Goal: Contribute content

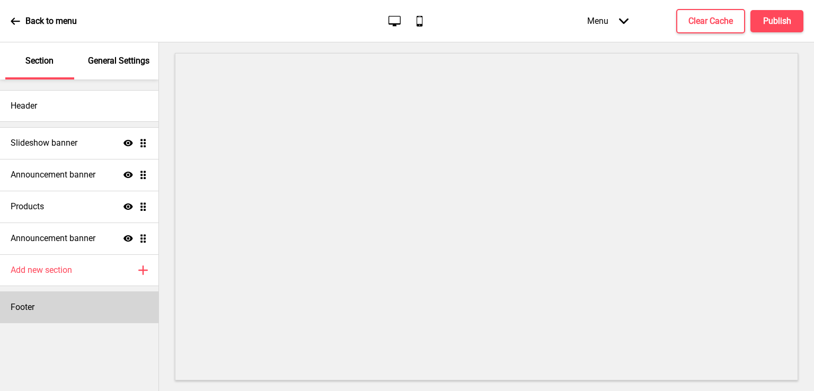
click at [42, 315] on div "Footer" at bounding box center [79, 308] width 158 height 32
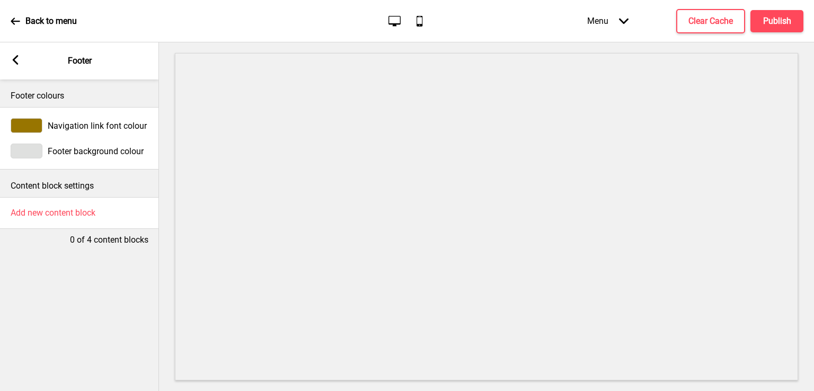
click at [7, 60] on div "Arrow left Footer" at bounding box center [79, 60] width 159 height 37
click at [16, 58] on g at bounding box center [16, 60] width 10 height 10
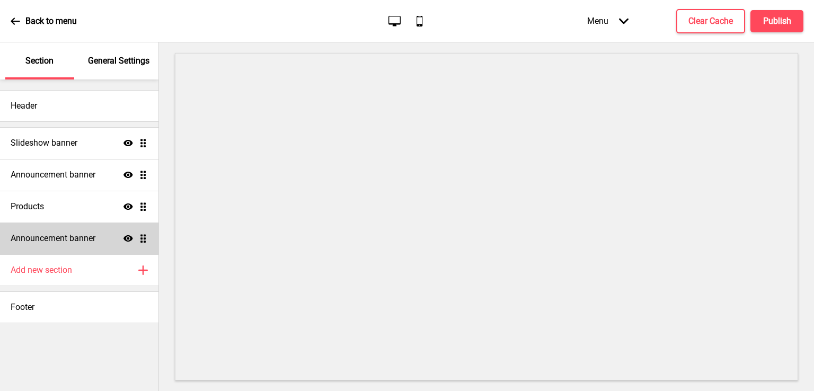
click at [48, 236] on h4 "Announcement banner" at bounding box center [53, 239] width 85 height 12
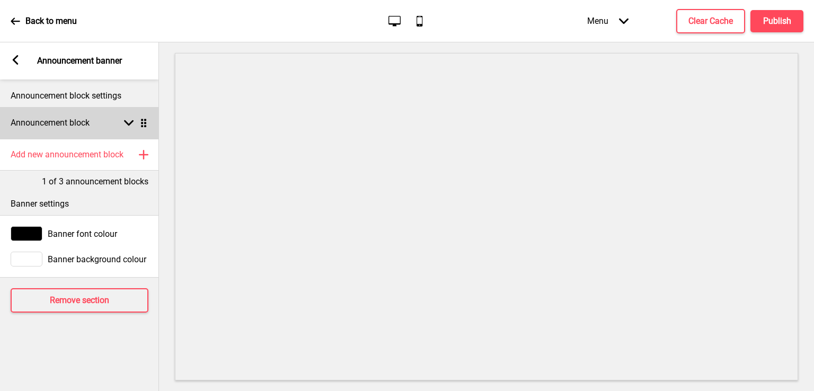
click at [126, 120] on rect at bounding box center [129, 123] width 10 height 10
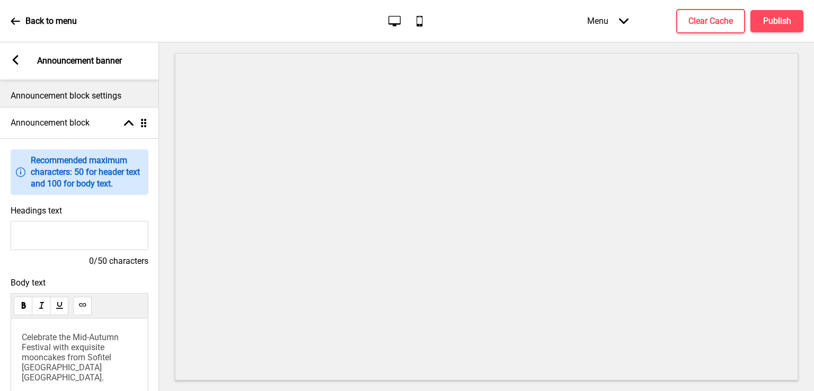
scroll to position [303, 0]
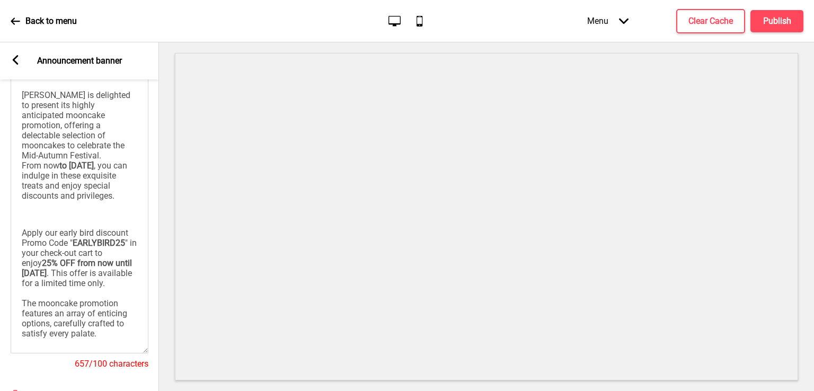
drag, startPoint x: 145, startPoint y: 129, endPoint x: 163, endPoint y: 353, distance: 224.4
click at [163, 353] on div "Section General Settings Header Slideshow banner Show Drag Announcement banner …" at bounding box center [407, 216] width 814 height 349
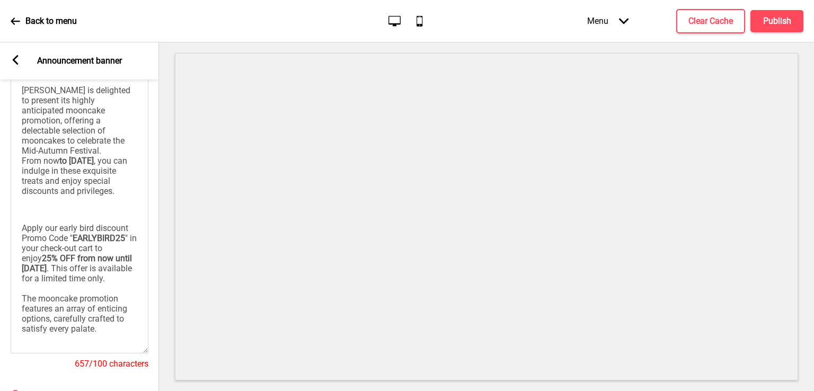
scroll to position [56, 0]
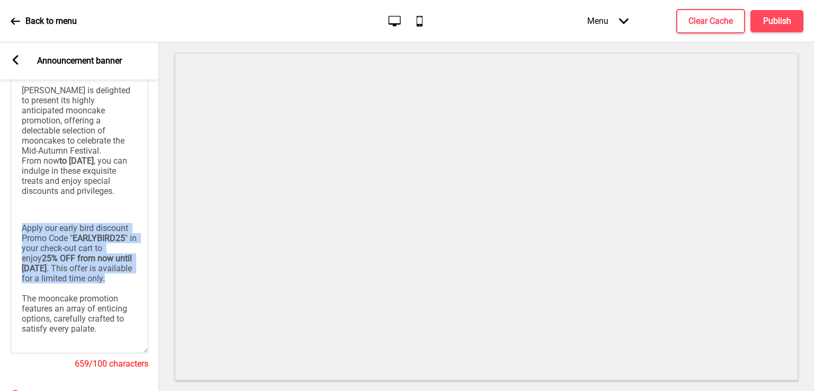
drag, startPoint x: 22, startPoint y: 215, endPoint x: 64, endPoint y: 298, distance: 93.4
click at [64, 298] on p "Apply our early bird discount Promo Code " EARLYBIRD25 " in your check-out cart…" at bounding box center [80, 278] width 116 height 111
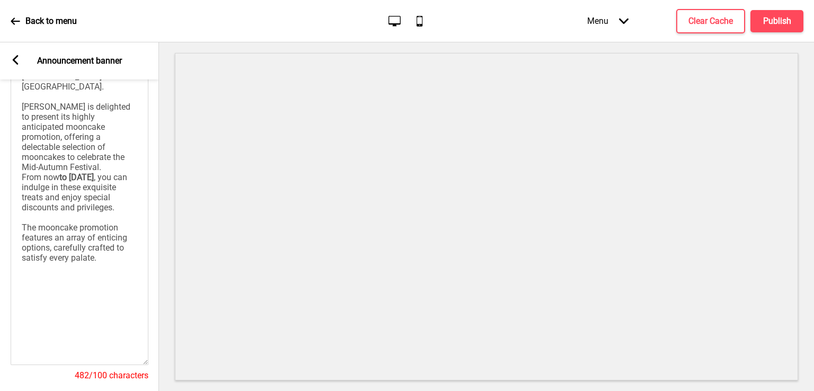
scroll to position [526, 0]
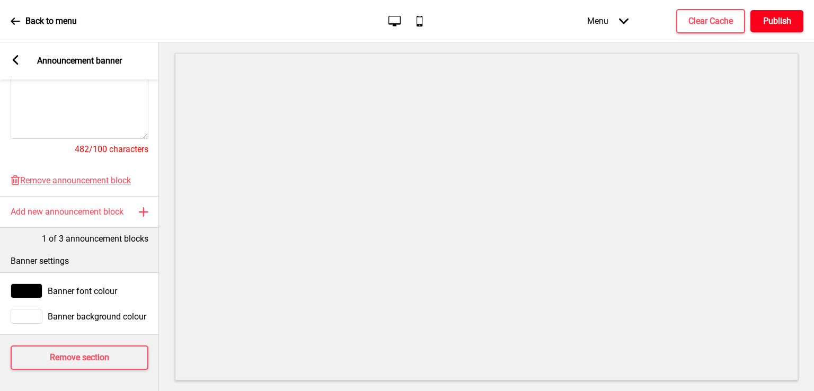
click at [779, 22] on h4 "Publish" at bounding box center [777, 21] width 28 height 12
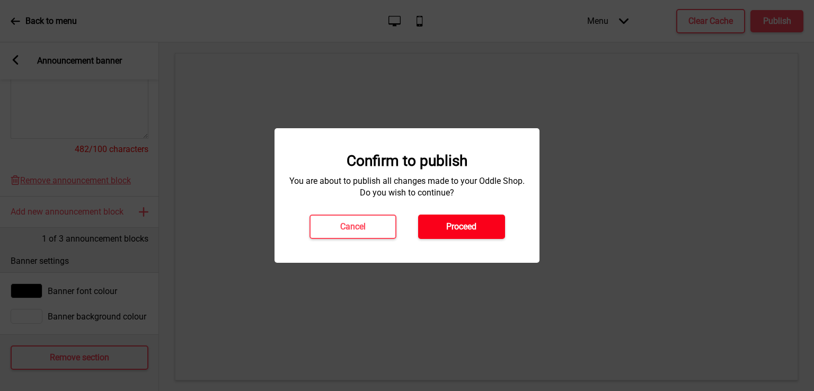
click at [469, 232] on h4 "Proceed" at bounding box center [461, 227] width 30 height 12
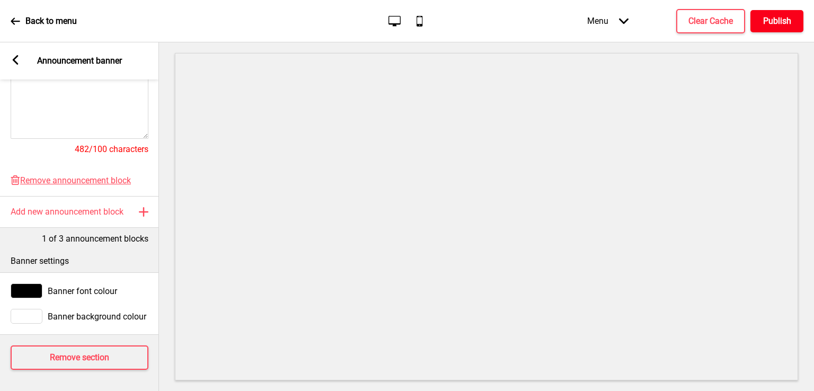
click at [776, 16] on h4 "Publish" at bounding box center [777, 21] width 28 height 12
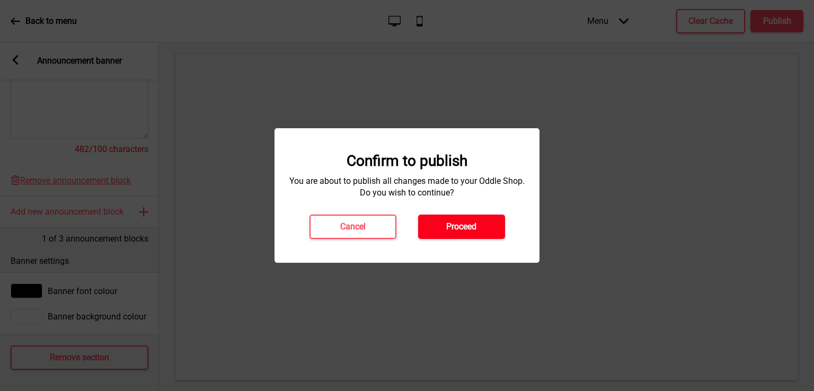
click at [474, 231] on h4 "Proceed" at bounding box center [461, 227] width 30 height 12
